Goal: Task Accomplishment & Management: Complete application form

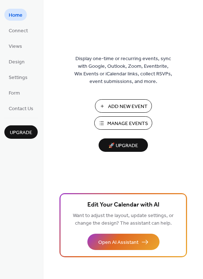
click at [127, 120] on span "Manage Events" at bounding box center [127, 124] width 41 height 8
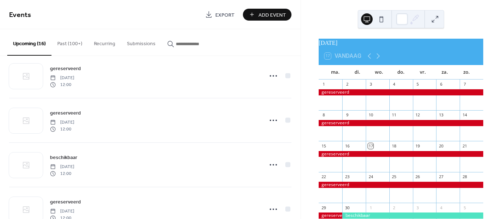
scroll to position [385, 0]
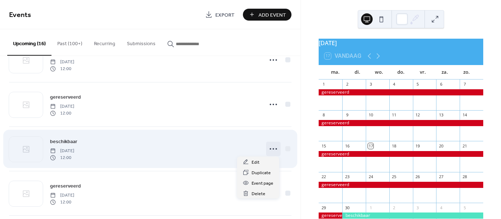
click at [270, 144] on icon at bounding box center [273, 149] width 12 height 12
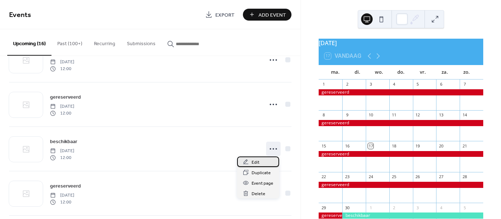
click at [249, 162] on div "Edit" at bounding box center [258, 162] width 42 height 11
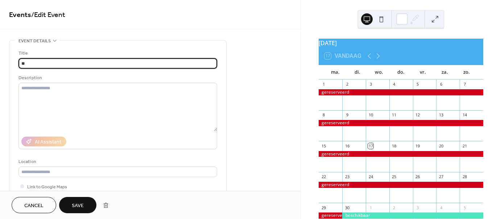
type input "*"
type input "*********"
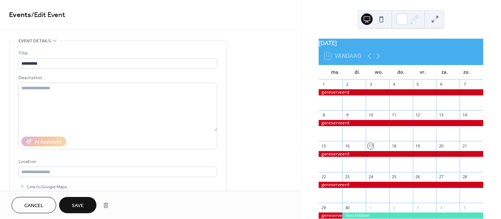
click at [301, 62] on div "september 2025 17 Vandaag ma. di. wo. do. vr. za. zo. 1 2 3 4 5 6 7 8 9 10 11 1…" at bounding box center [401, 109] width 200 height 219
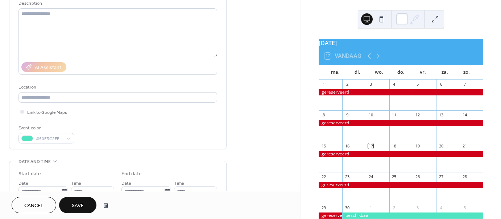
scroll to position [78, 0]
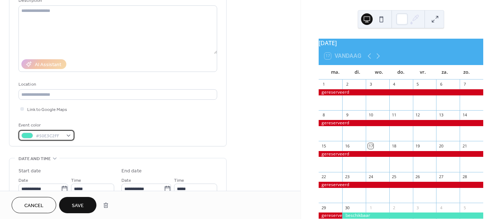
click at [67, 136] on div "#50E3C2FF" at bounding box center [46, 135] width 56 height 11
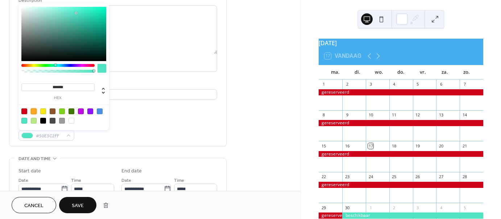
click at [32, 110] on div at bounding box center [34, 112] width 6 height 6
type input "*******"
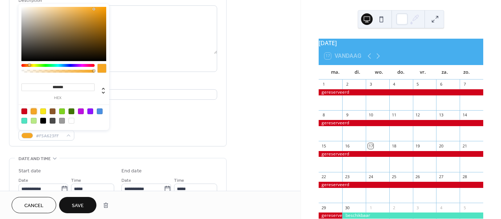
click at [79, 206] on span "Save" at bounding box center [78, 206] width 12 height 8
